Goal: Navigation & Orientation: Find specific page/section

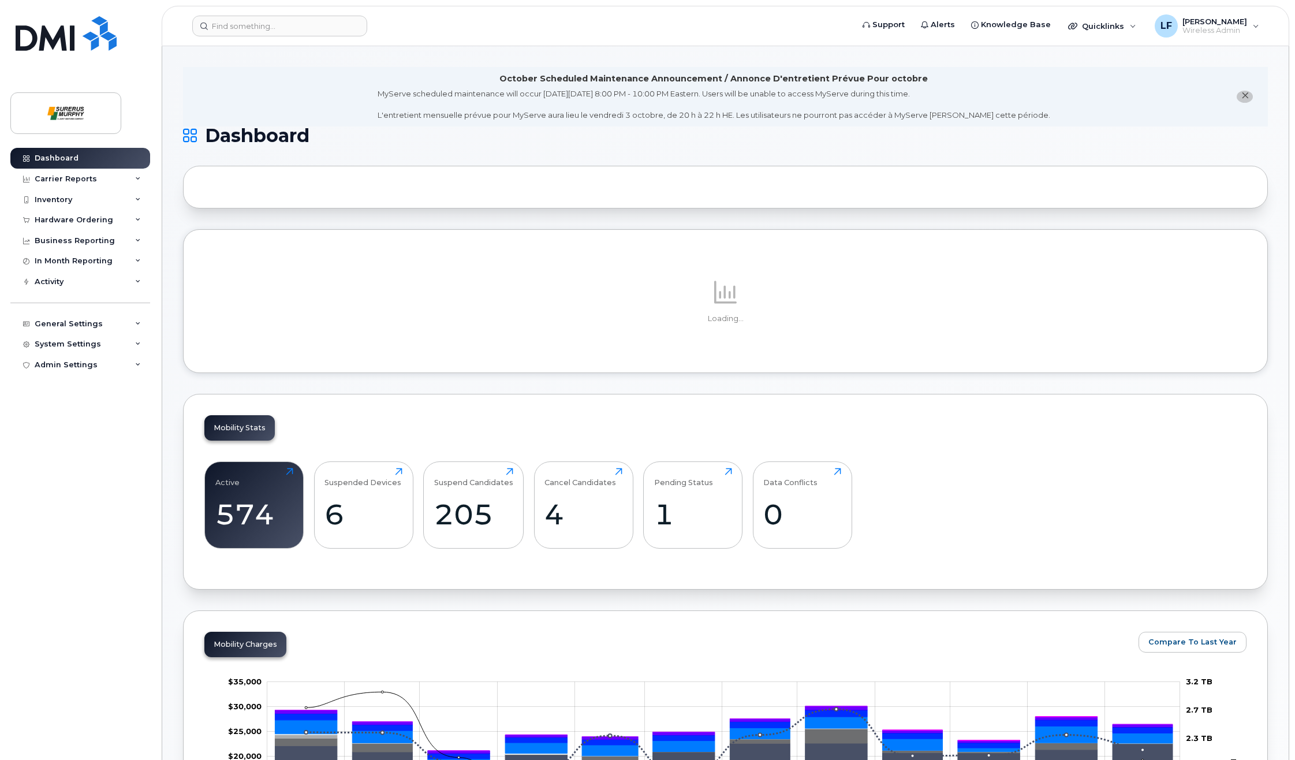
click at [53, 400] on div "Dashboard Carrier Reports Monthly Billing Data Daily Data Pooling Data Behavior…" at bounding box center [81, 445] width 143 height 595
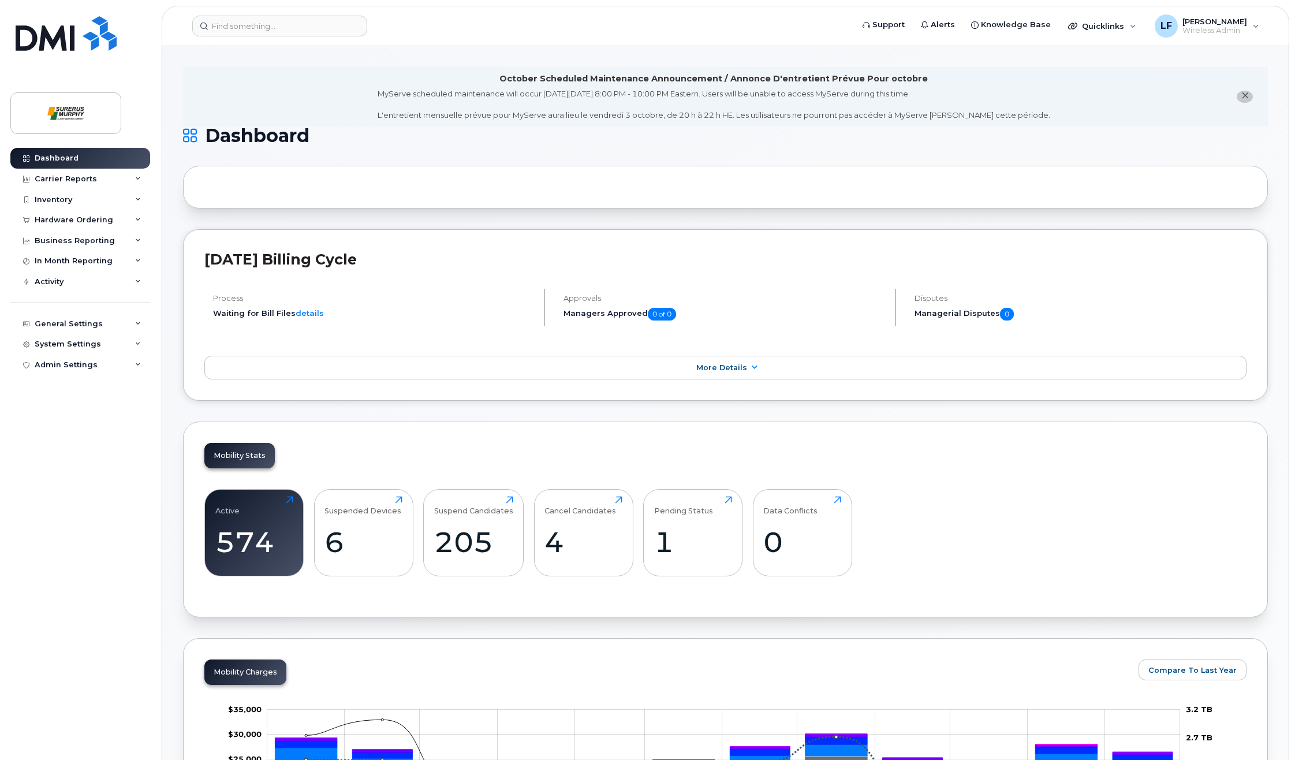
click at [53, 400] on div "Dashboard Carrier Reports Monthly Billing Data Daily Data Pooling Data Behavior…" at bounding box center [81, 445] width 143 height 595
click at [31, 397] on div "Dashboard Carrier Reports Monthly Billing Data Daily Data Pooling Data Behavior…" at bounding box center [81, 445] width 143 height 595
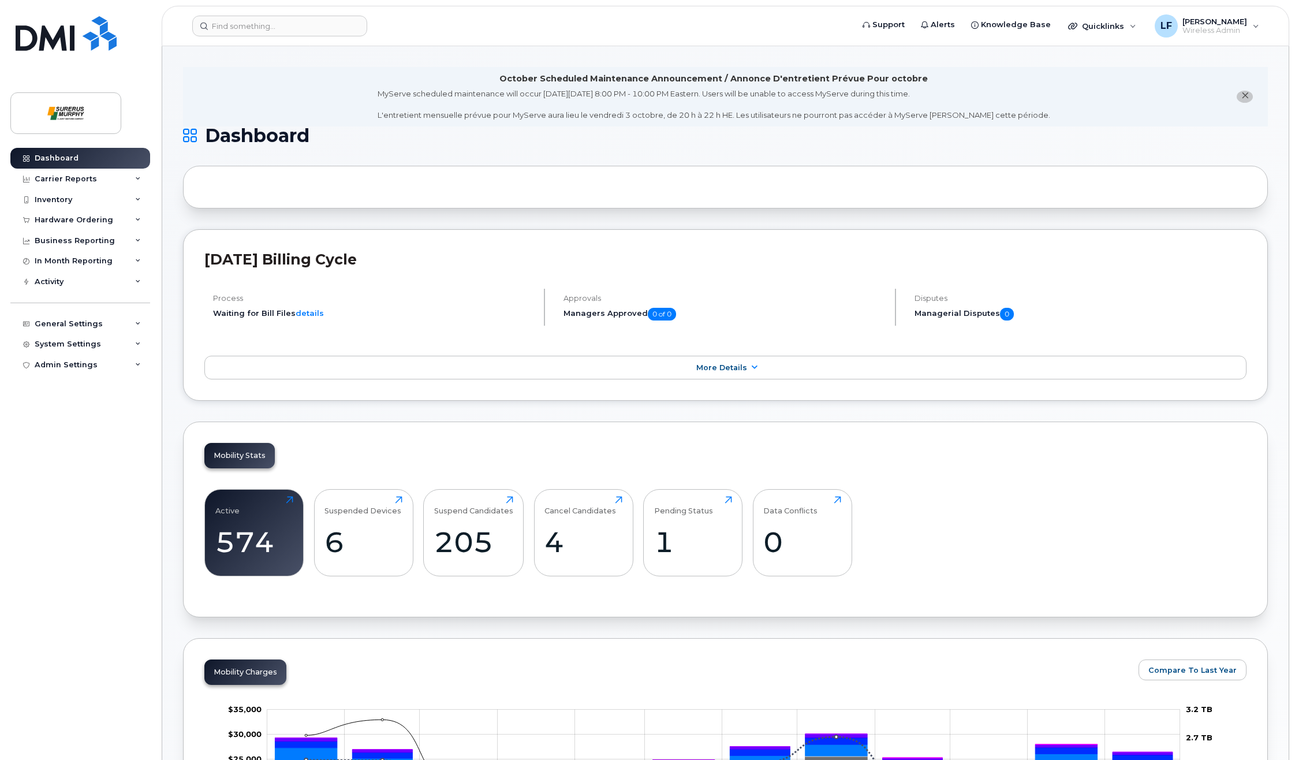
click at [28, 405] on div "Dashboard Carrier Reports Monthly Billing Data Daily Data Pooling Data Behavior…" at bounding box center [81, 445] width 143 height 595
click at [25, 400] on div "Dashboard Carrier Reports Monthly Billing Data Daily Data Pooling Data Behavior…" at bounding box center [81, 445] width 143 height 595
click at [30, 395] on div "Dashboard Carrier Reports Monthly Billing Data Daily Data Pooling Data Behavior…" at bounding box center [81, 445] width 143 height 595
